Goal: Navigation & Orientation: Find specific page/section

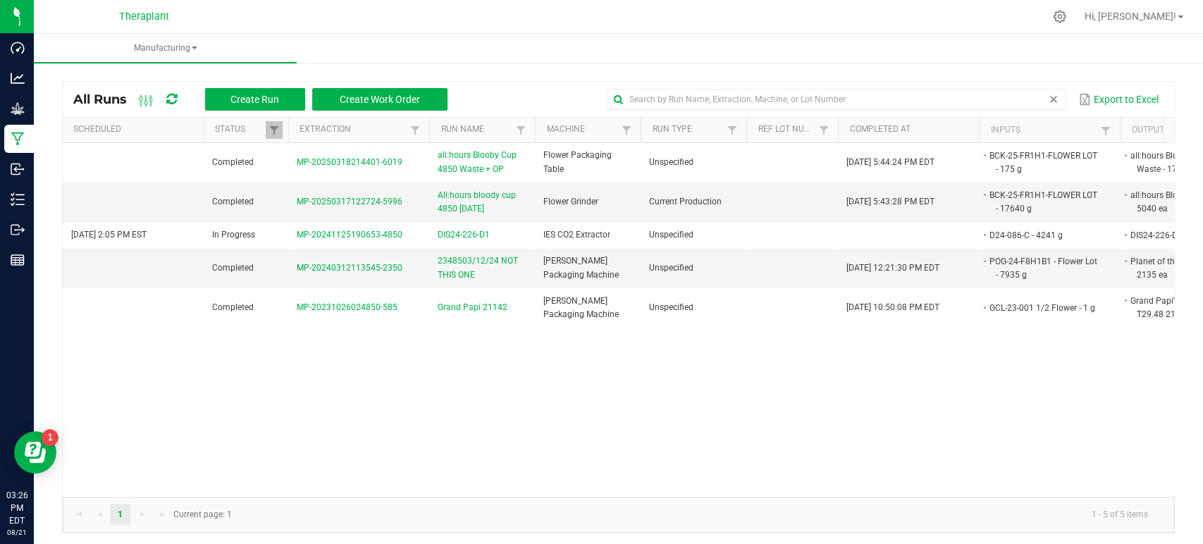
click at [1048, 103] on span at bounding box center [1053, 99] width 11 height 11
click at [589, 56] on div "Manufacturing All Runs Create Run Create Work Order Export to Excel Scheduled S…" at bounding box center [618, 289] width 1169 height 510
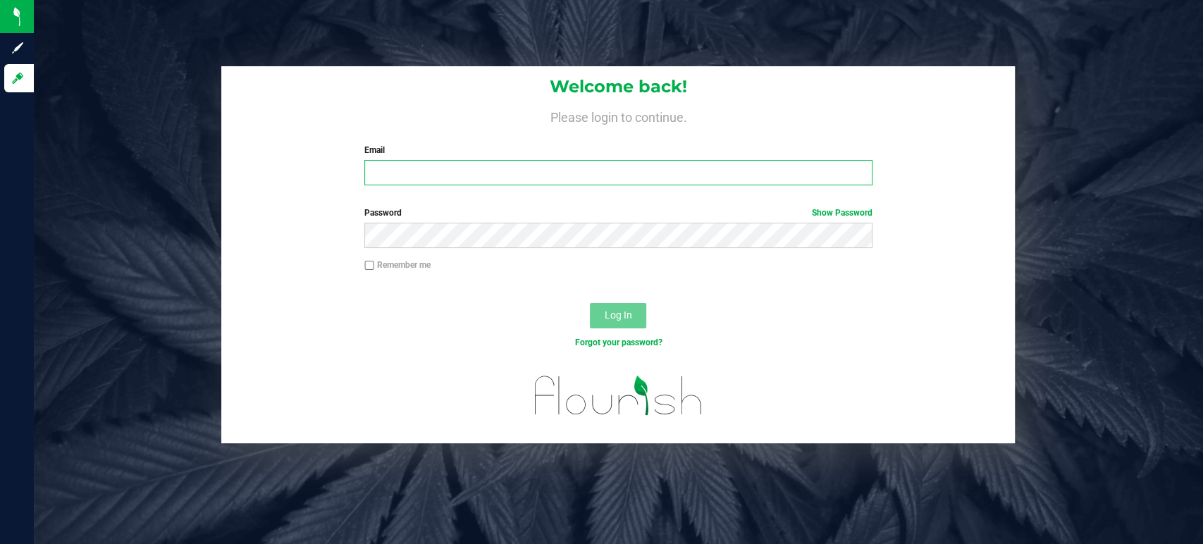
type input "[PERSON_NAME][EMAIL_ADDRESS][DOMAIN_NAME]"
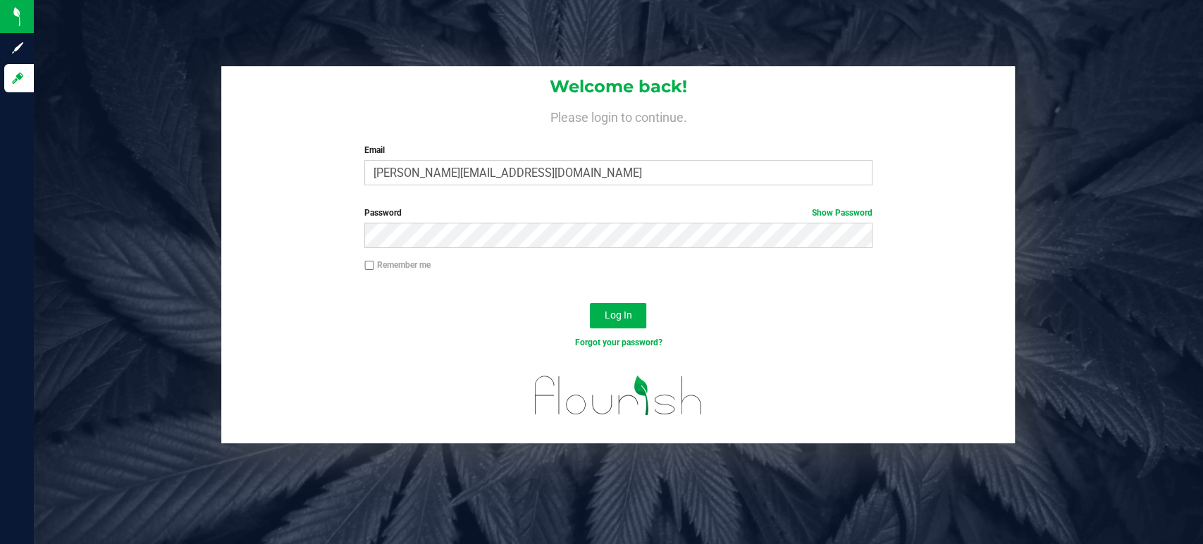
click at [371, 264] on input "Remember me" at bounding box center [369, 266] width 10 height 10
checkbox input "true"
click at [626, 300] on div "Log In" at bounding box center [617, 320] width 793 height 47
click at [626, 304] on button "Log In" at bounding box center [618, 315] width 56 height 25
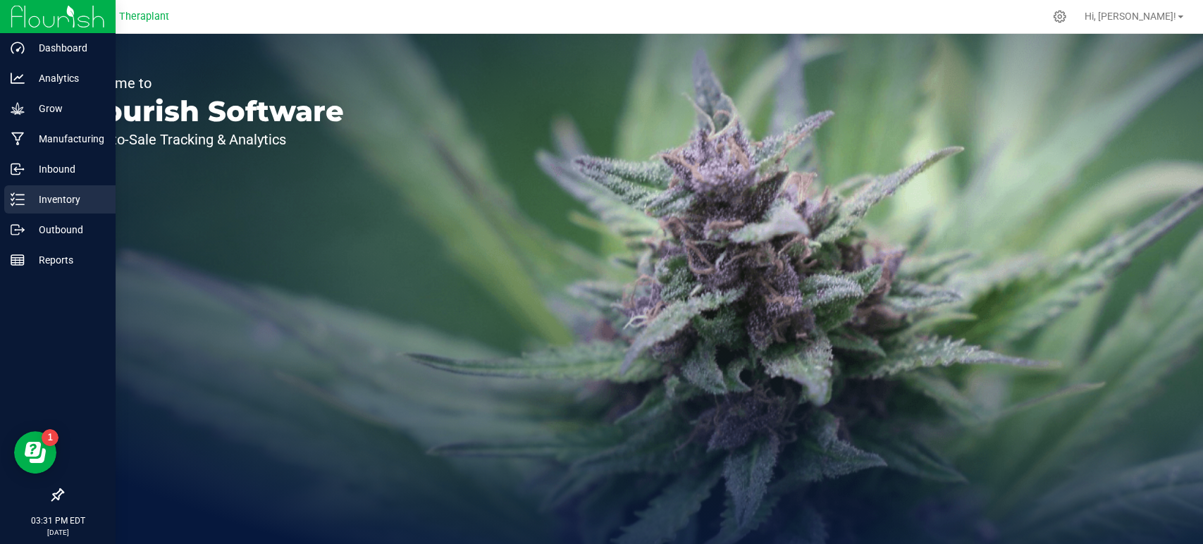
click at [45, 198] on p "Inventory" at bounding box center [67, 199] width 85 height 17
